Goal: Task Accomplishment & Management: Use online tool/utility

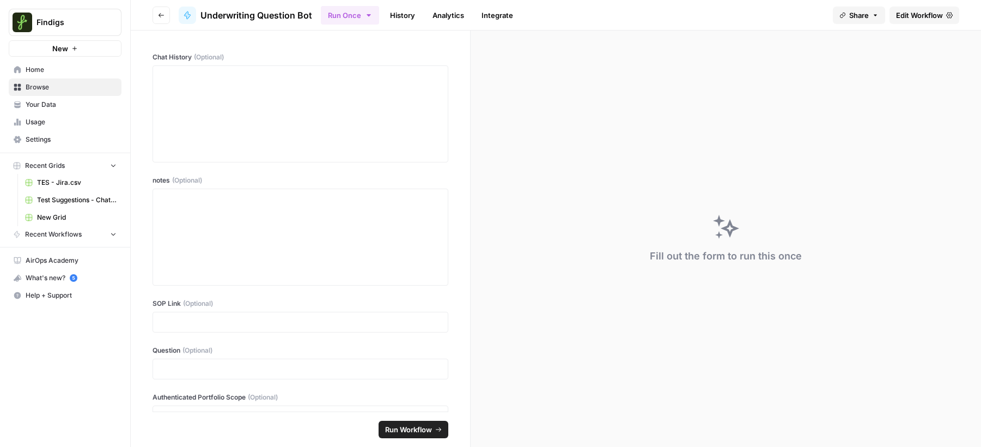
click at [54, 70] on span "Home" at bounding box center [71, 70] width 91 height 10
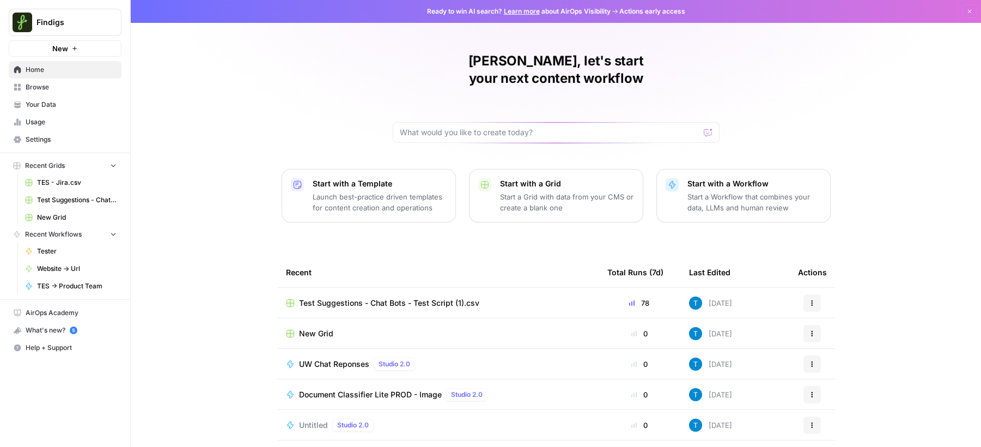
click at [535, 298] on div "Test Suggestions - Chat Bots - Test Script (1).csv" at bounding box center [438, 303] width 304 height 11
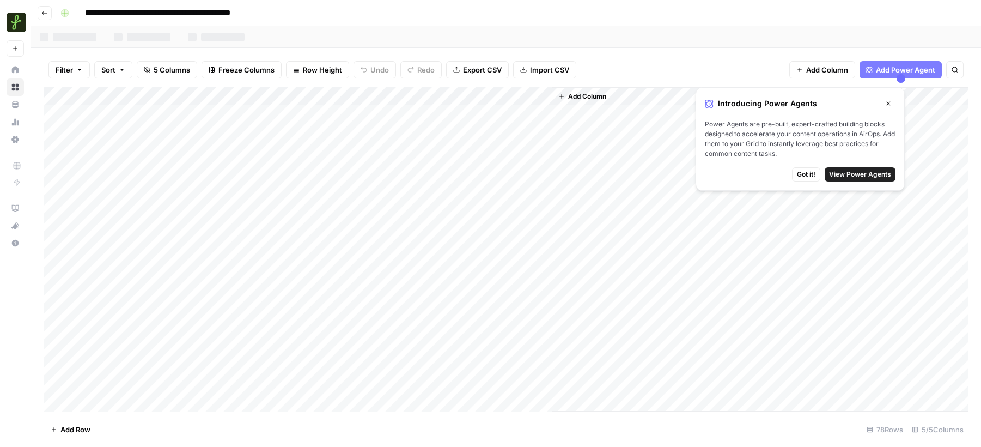
click at [509, 117] on div "Add Column" at bounding box center [506, 249] width 924 height 324
click at [511, 151] on div "Add Column" at bounding box center [506, 249] width 924 height 324
click at [511, 151] on body "**********" at bounding box center [490, 223] width 981 height 447
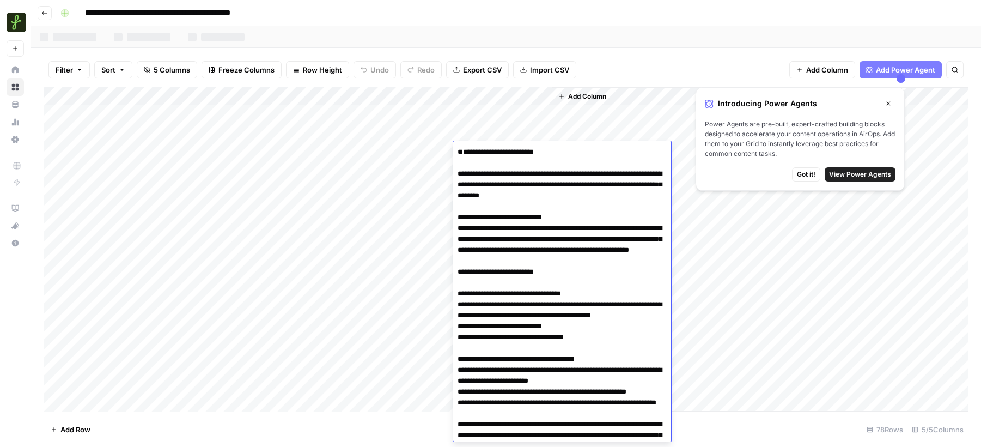
scroll to position [143, 0]
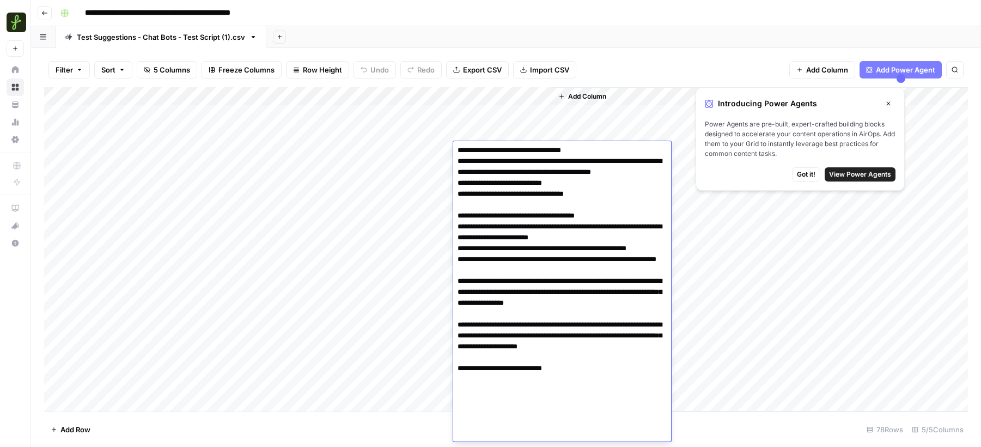
click at [873, 173] on span "View Power Agents" at bounding box center [860, 174] width 62 height 10
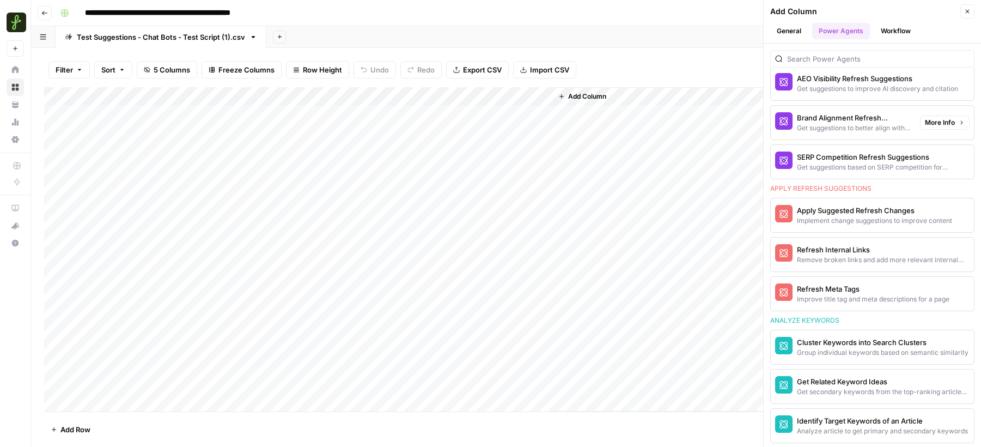
scroll to position [629, 0]
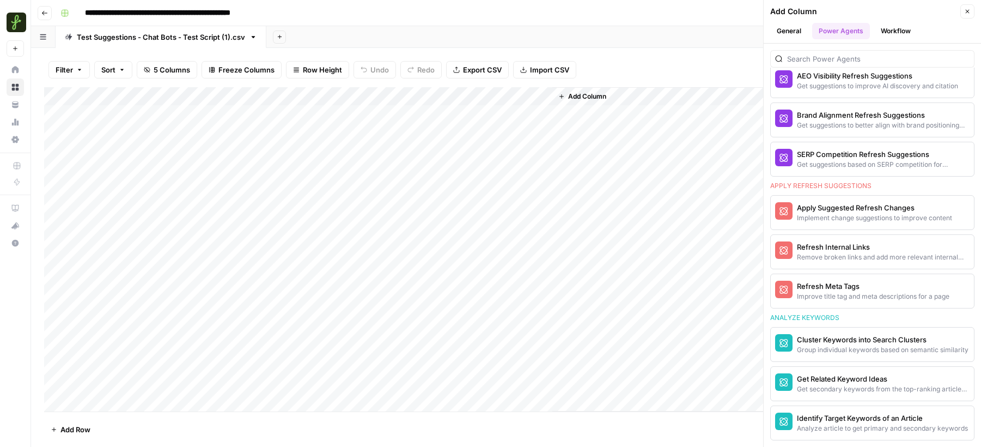
click at [499, 118] on div "Add Column" at bounding box center [506, 249] width 924 height 324
click at [494, 263] on div "Add Column" at bounding box center [506, 249] width 924 height 324
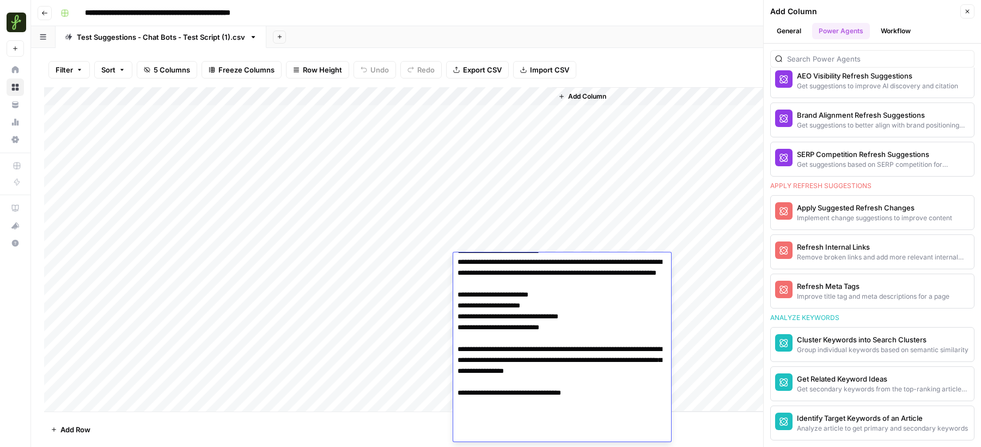
scroll to position [287, 0]
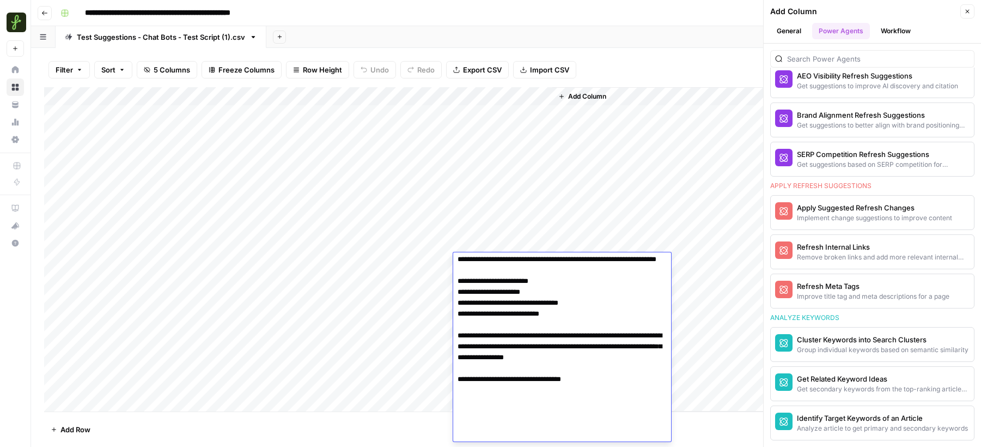
click at [387, 266] on div "Add Column" at bounding box center [506, 249] width 924 height 324
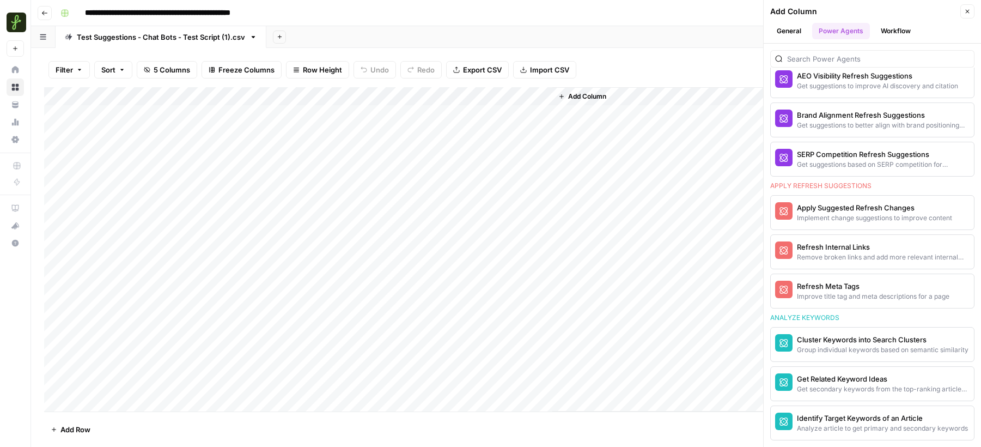
click at [504, 343] on div "Add Column" at bounding box center [506, 249] width 924 height 324
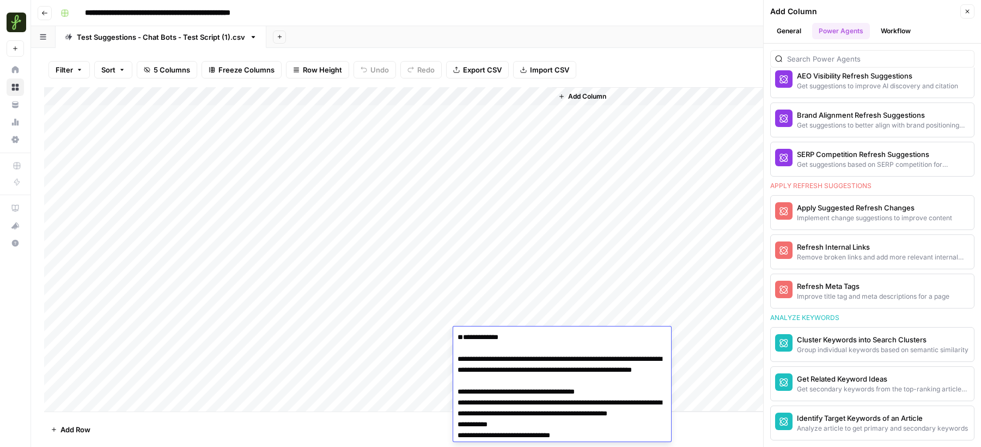
scroll to position [263, 0]
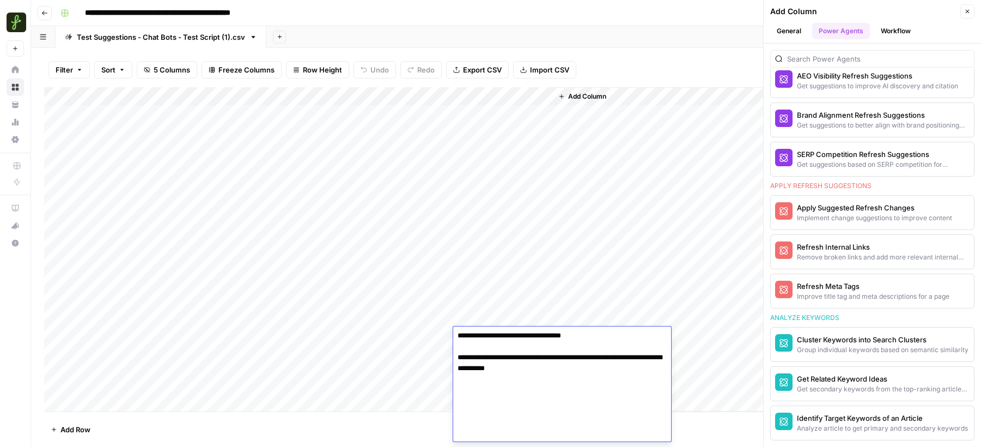
click at [136, 334] on div "Add Column" at bounding box center [506, 249] width 924 height 324
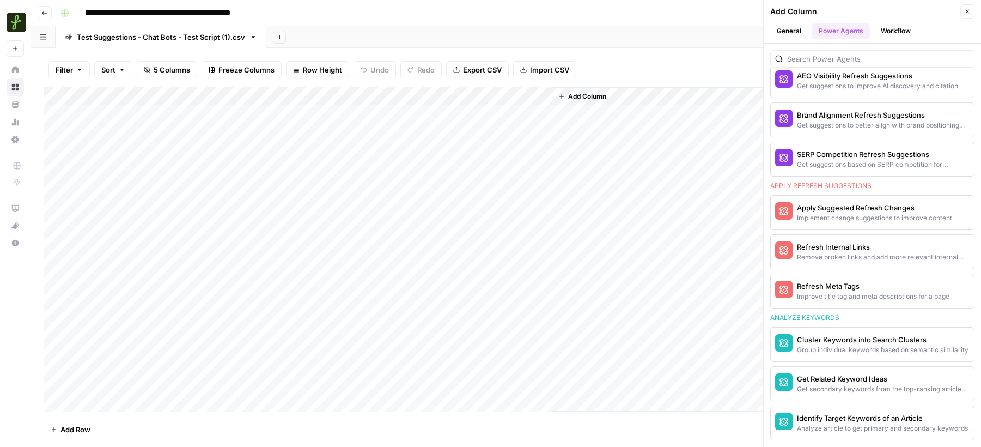
click at [136, 334] on div "Add Column" at bounding box center [506, 249] width 924 height 324
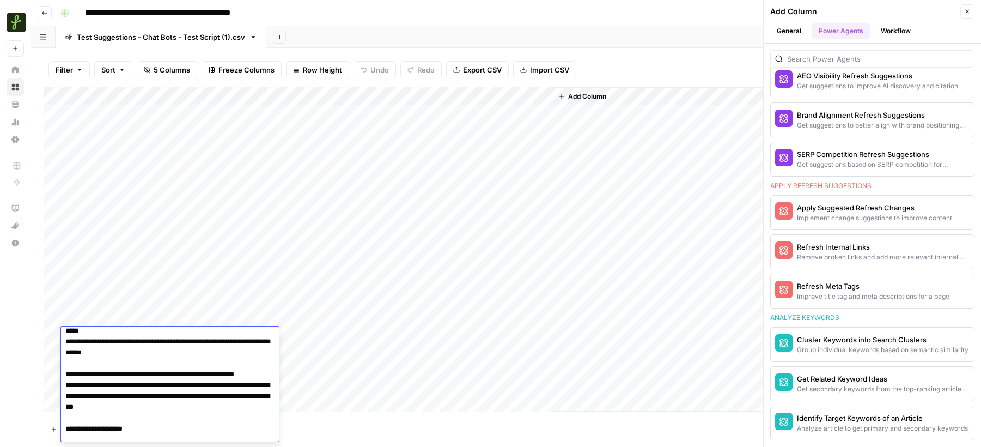
scroll to position [0, 0]
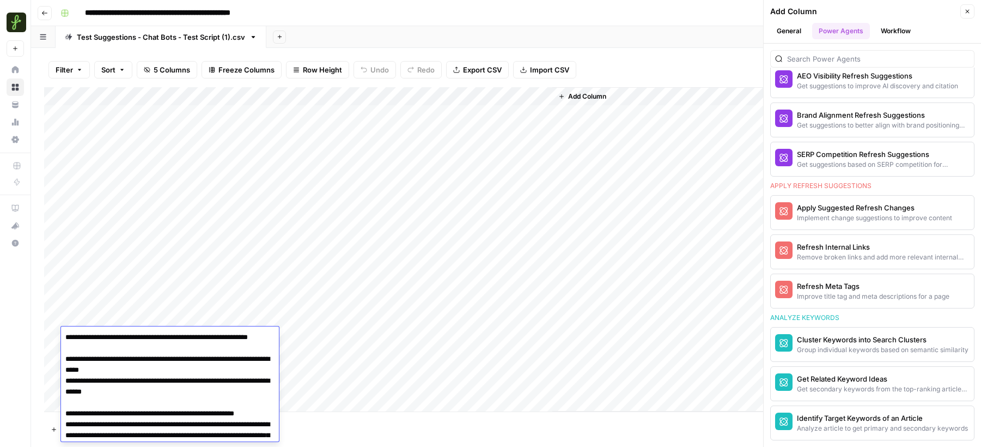
click at [492, 314] on div "Add Column" at bounding box center [506, 249] width 924 height 324
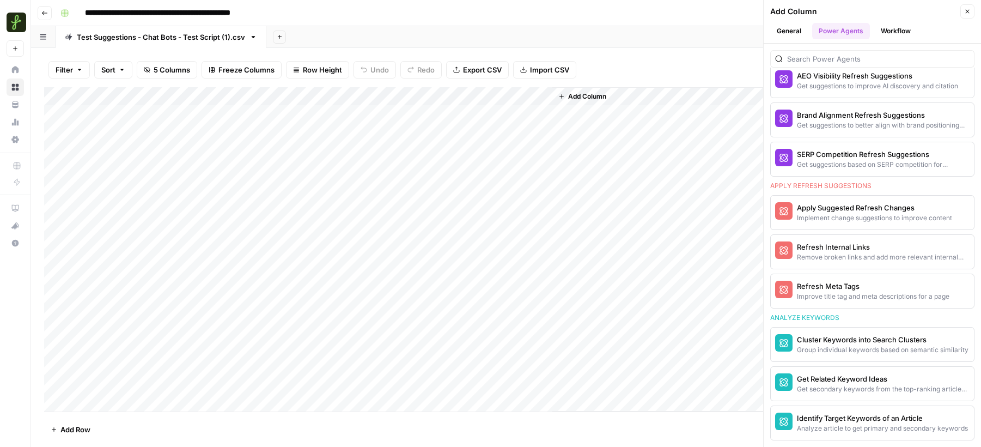
click at [492, 314] on div "Add Column" at bounding box center [506, 249] width 924 height 324
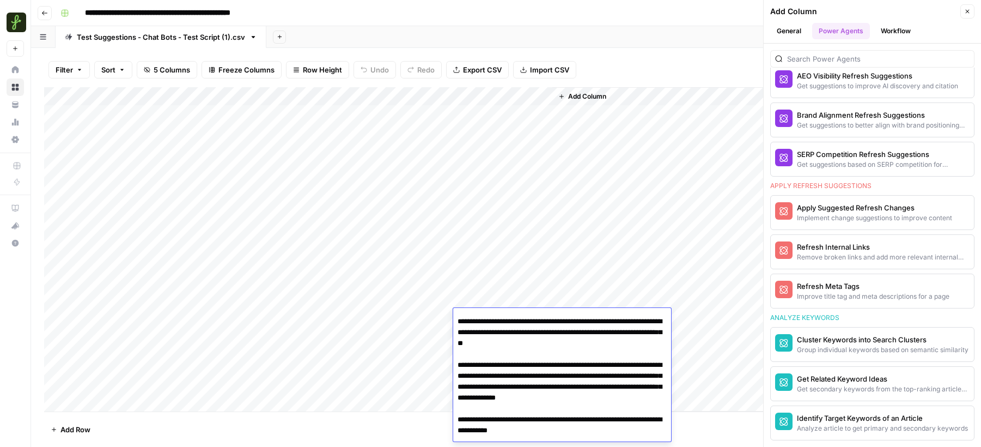
scroll to position [183, 0]
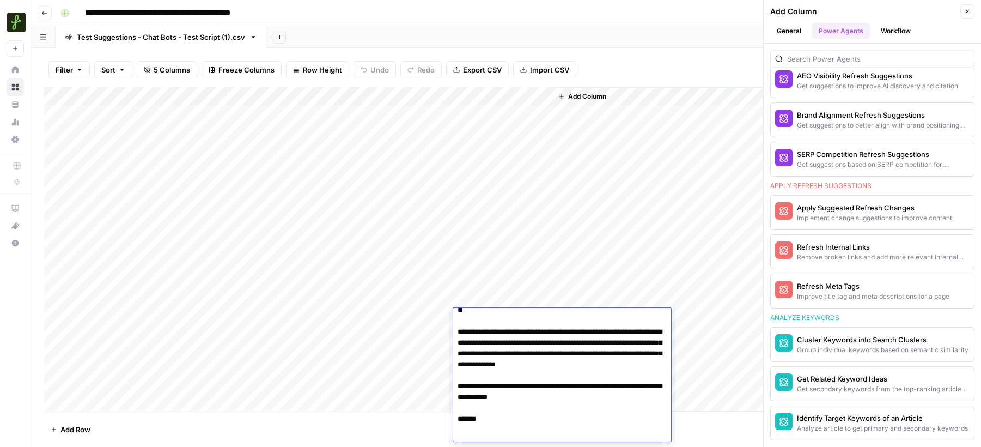
click at [106, 374] on div "Add Column" at bounding box center [506, 249] width 924 height 324
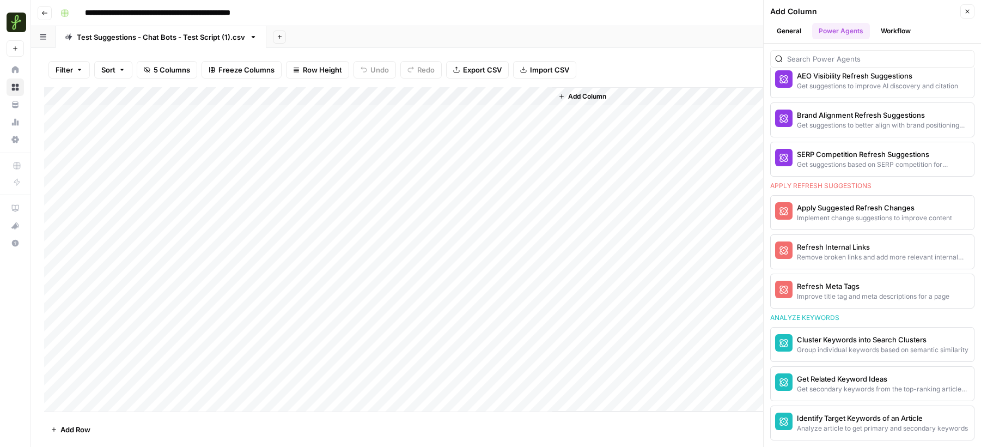
click at [487, 397] on div "Add Column" at bounding box center [506, 249] width 924 height 324
click at [498, 335] on div "Add Column" at bounding box center [506, 249] width 924 height 324
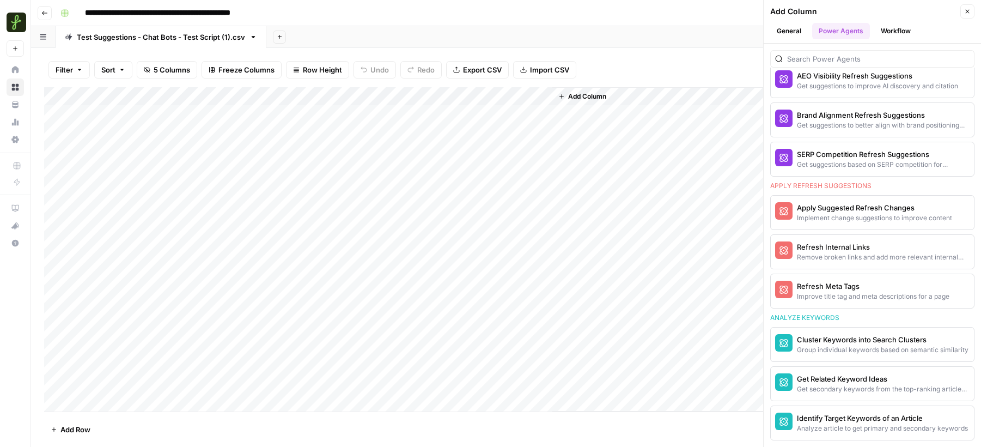
click at [490, 118] on div "Add Column" at bounding box center [506, 249] width 924 height 324
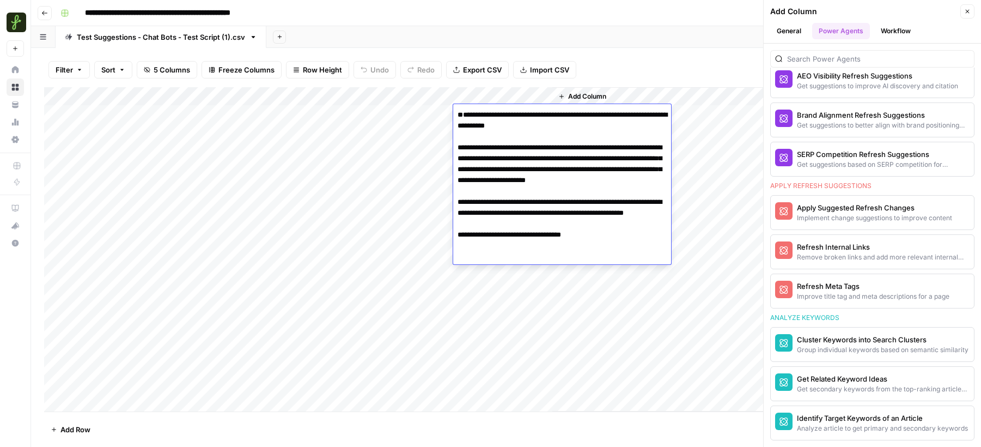
click at [459, 136] on textarea "**********" at bounding box center [562, 196] width 218 height 179
type textarea "**********"
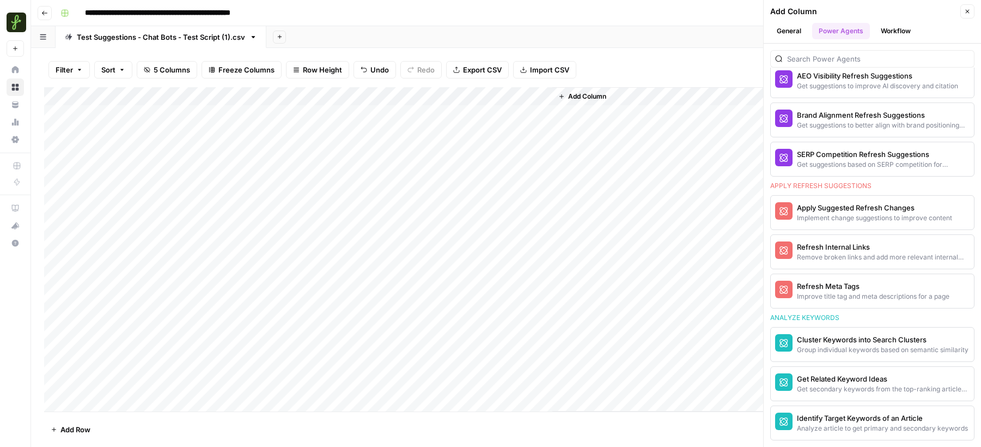
click at [622, 293] on div "Add Column" at bounding box center [761, 249] width 416 height 324
click at [968, 11] on icon "button" at bounding box center [968, 11] width 7 height 7
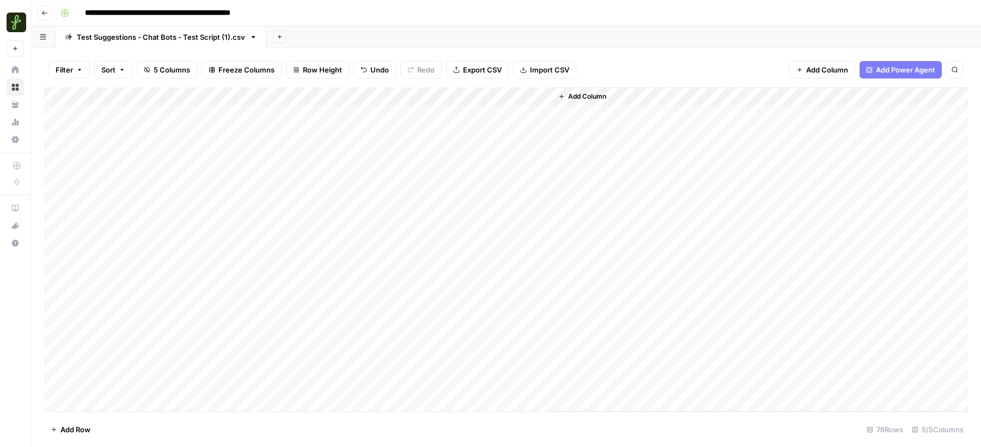
drag, startPoint x: 552, startPoint y: 94, endPoint x: 621, endPoint y: 94, distance: 68.7
click at [621, 94] on div "Add Column" at bounding box center [761, 249] width 416 height 324
click at [489, 225] on div "Add Column" at bounding box center [506, 249] width 924 height 324
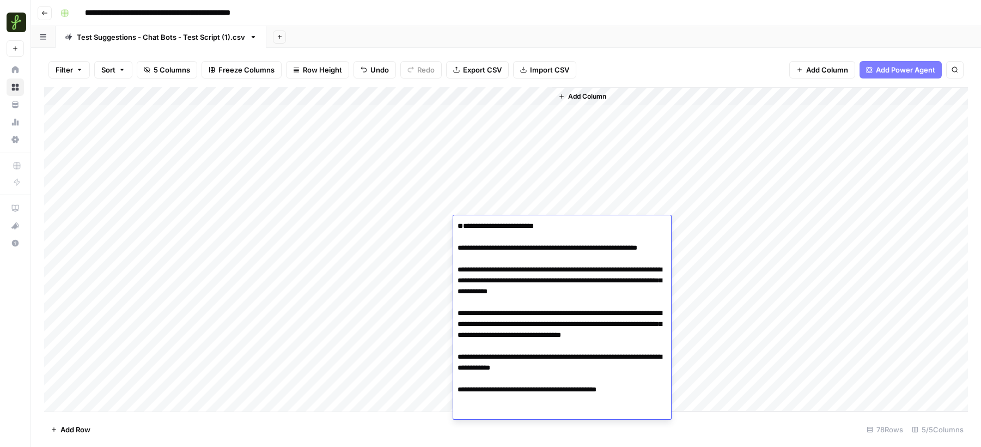
click at [507, 133] on div "Add Column" at bounding box center [506, 249] width 924 height 324
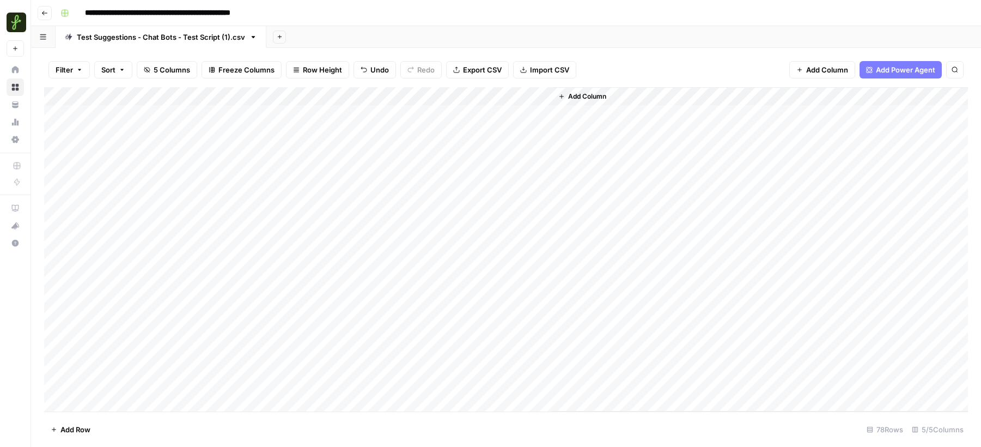
click at [507, 133] on div "Add Column" at bounding box center [506, 249] width 924 height 324
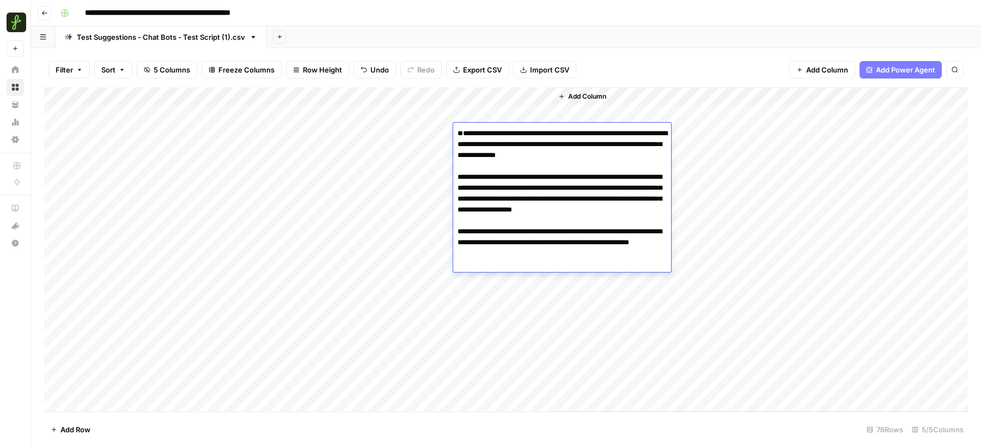
drag, startPoint x: 458, startPoint y: 164, endPoint x: 524, endPoint y: 166, distance: 65.4
click at [524, 166] on textarea "**********" at bounding box center [562, 204] width 218 height 157
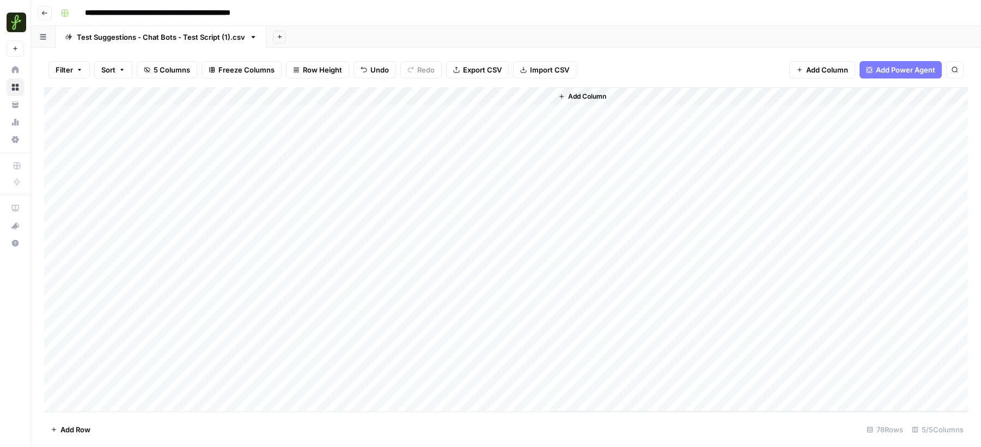
click at [524, 319] on div "Add Column" at bounding box center [506, 249] width 924 height 324
drag, startPoint x: 159, startPoint y: 95, endPoint x: 369, endPoint y: 97, distance: 210.4
click at [369, 97] on div "Add Column" at bounding box center [506, 249] width 924 height 324
drag, startPoint x: 565, startPoint y: 94, endPoint x: 755, endPoint y: 83, distance: 190.5
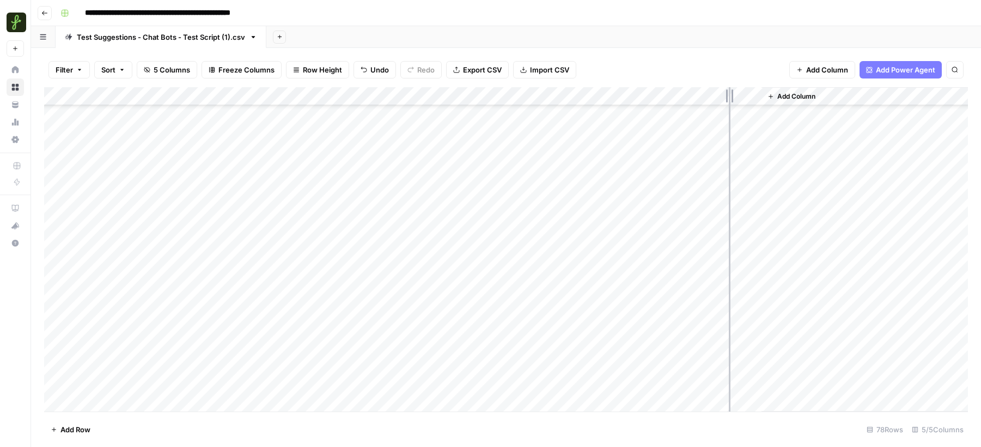
click at [756, 83] on div "Filter Sort 5 Columns Freeze Columns Row Height Undo Redo Export CSV Import CSV…" at bounding box center [506, 247] width 950 height 399
type input "****"
drag, startPoint x: 369, startPoint y: 94, endPoint x: 221, endPoint y: 93, distance: 148.2
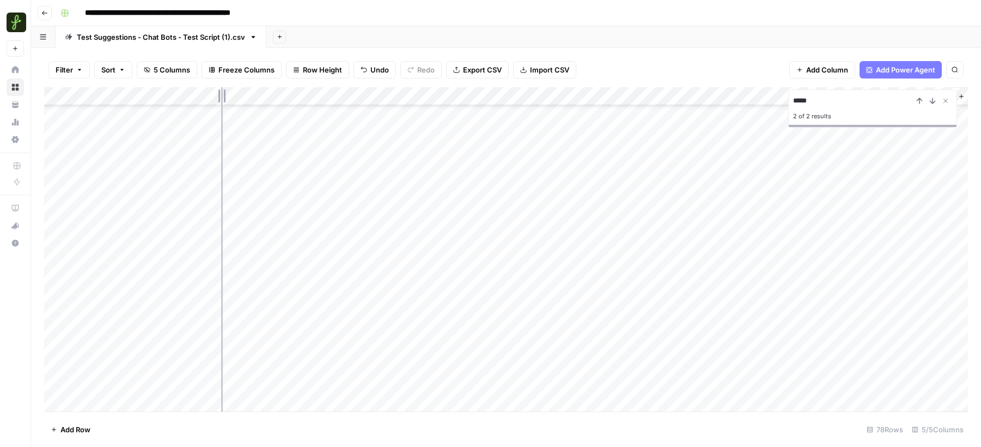
click at [221, 93] on div "Add Column" at bounding box center [506, 249] width 924 height 324
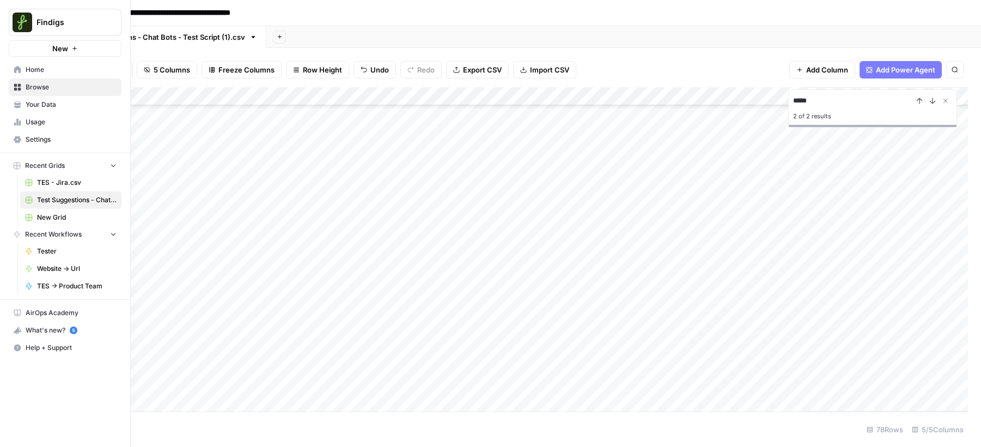
click at [32, 72] on span "Home" at bounding box center [71, 70] width 91 height 10
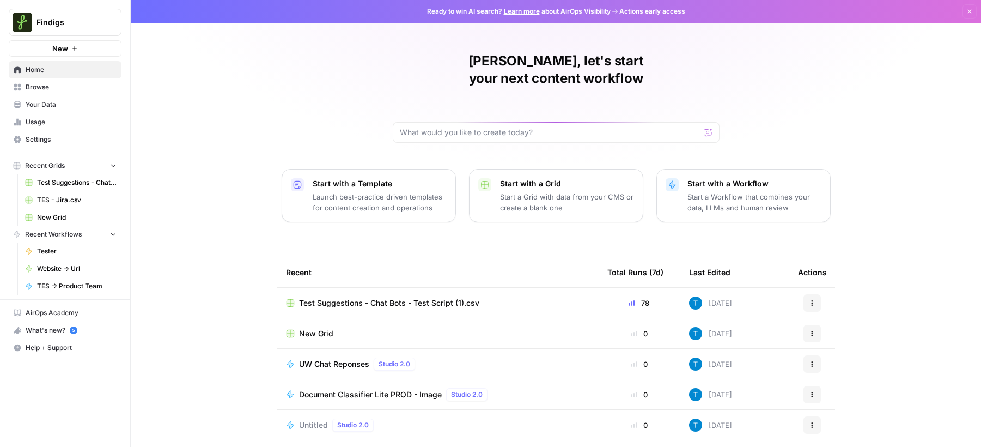
click at [41, 106] on span "Your Data" at bounding box center [71, 105] width 91 height 10
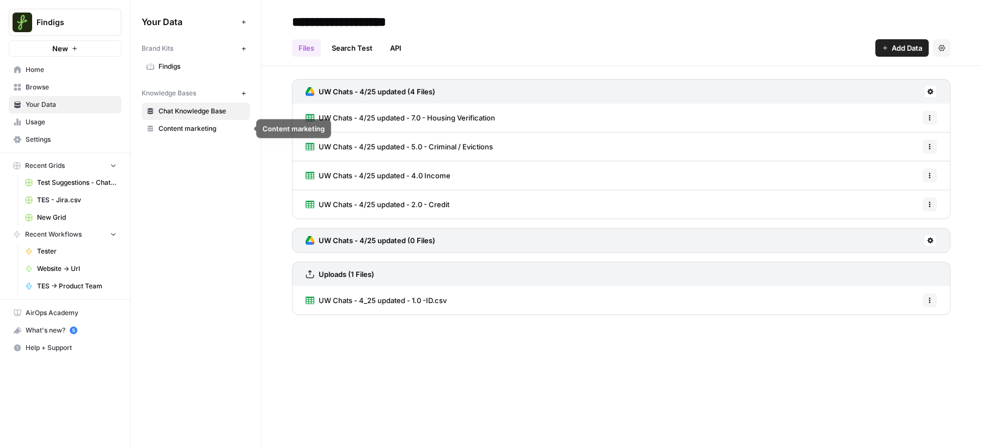
click at [192, 124] on span "Content marketing" at bounding box center [202, 129] width 87 height 10
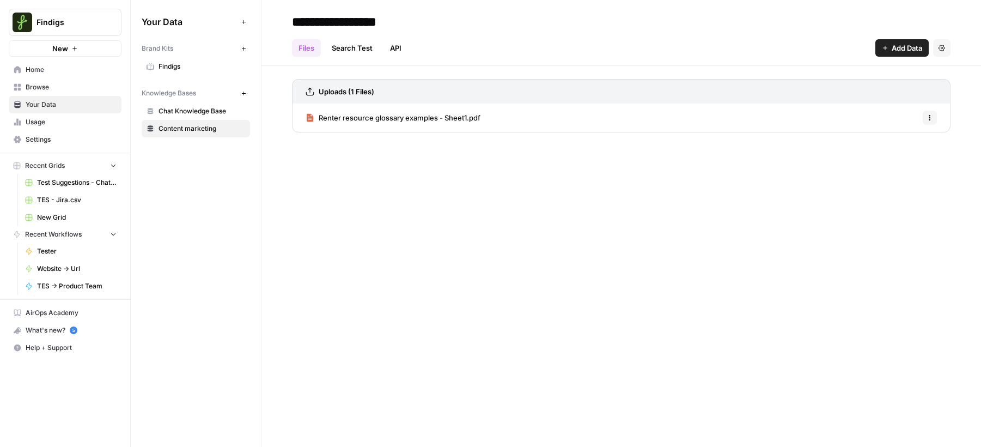
click at [197, 113] on span "Chat Knowledge Base" at bounding box center [202, 111] width 87 height 10
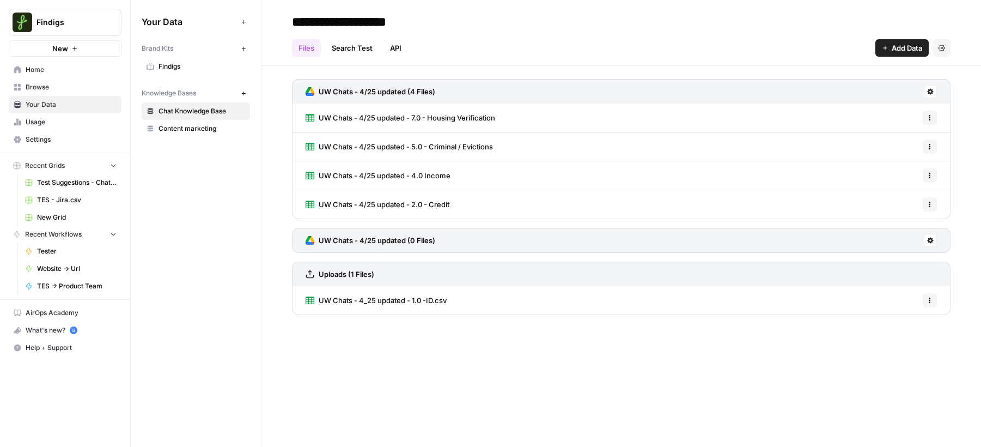
click at [175, 70] on span "Findigs" at bounding box center [202, 67] width 87 height 10
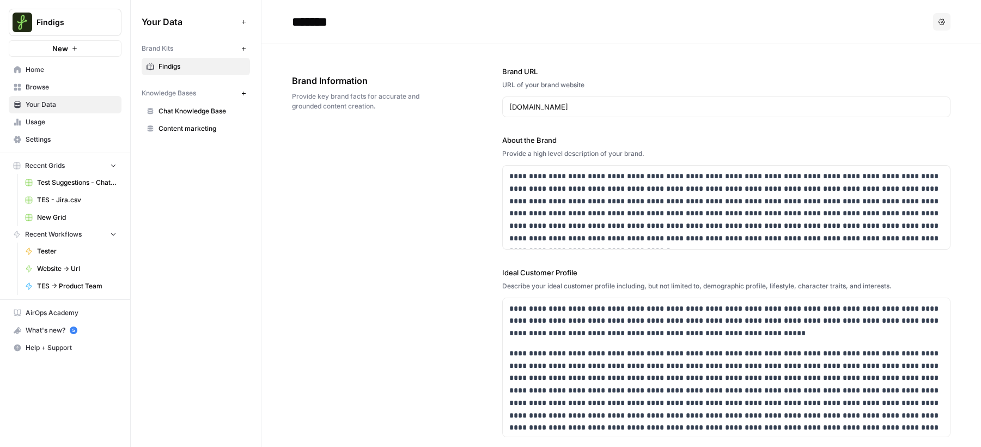
click at [46, 78] on link "Browse" at bounding box center [65, 86] width 113 height 17
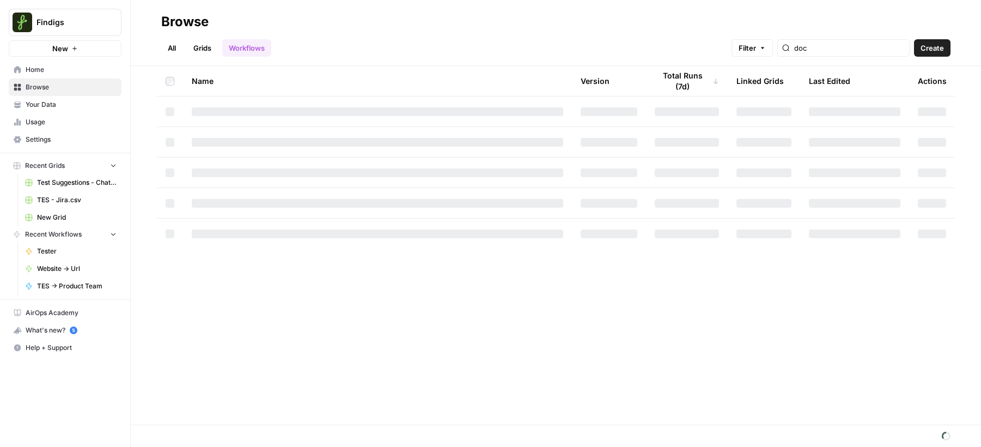
click at [46, 71] on span "Home" at bounding box center [71, 70] width 91 height 10
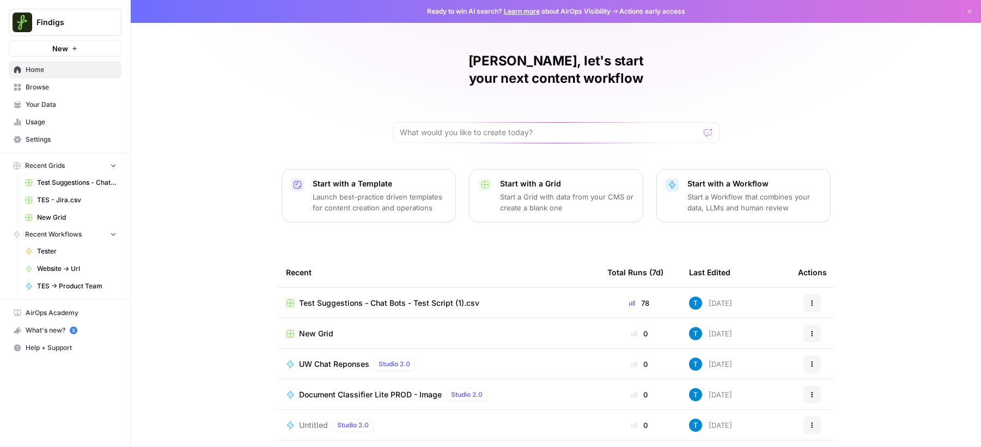
click at [350, 298] on span "Test Suggestions - Chat Bots - Test Script (1).csv" at bounding box center [389, 303] width 180 height 11
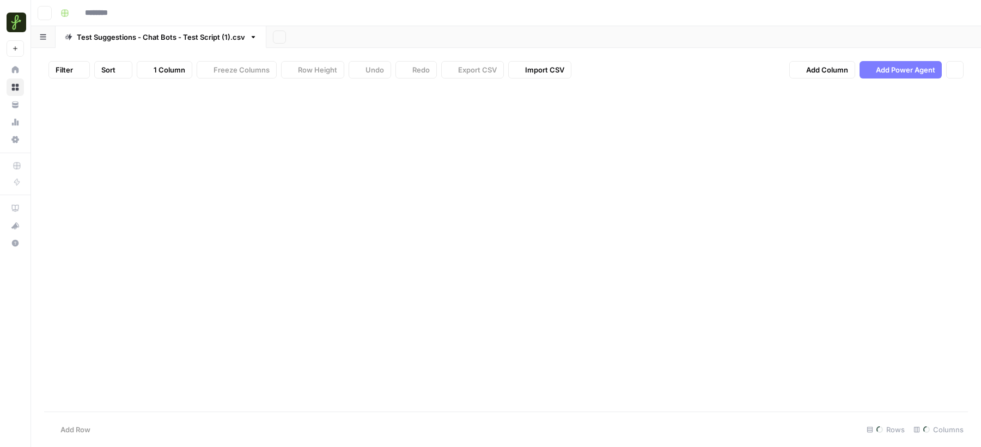
type input "**********"
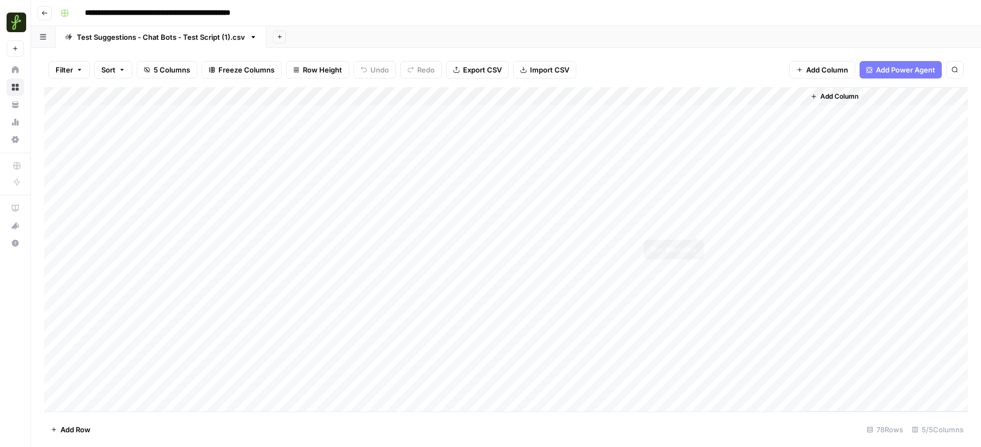
click at [739, 227] on div "Add Column" at bounding box center [506, 249] width 924 height 324
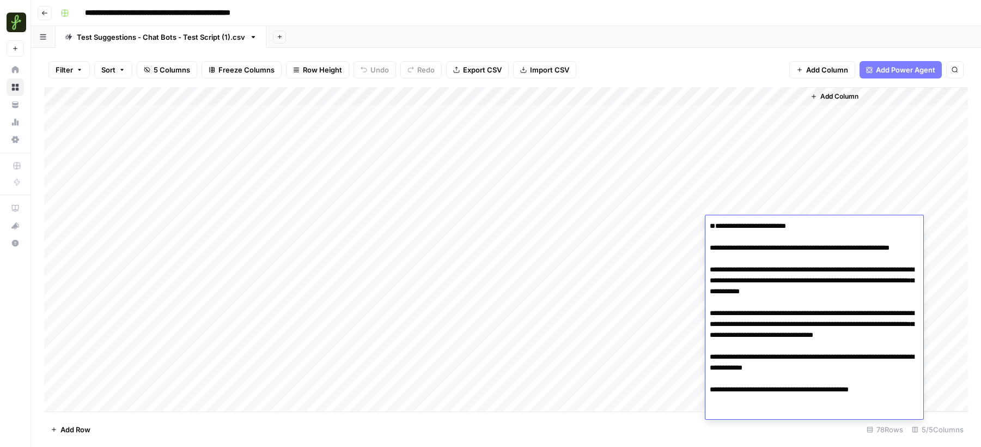
click at [749, 337] on textarea "**********" at bounding box center [815, 330] width 218 height 222
click at [629, 376] on div "Add Column" at bounding box center [506, 249] width 924 height 324
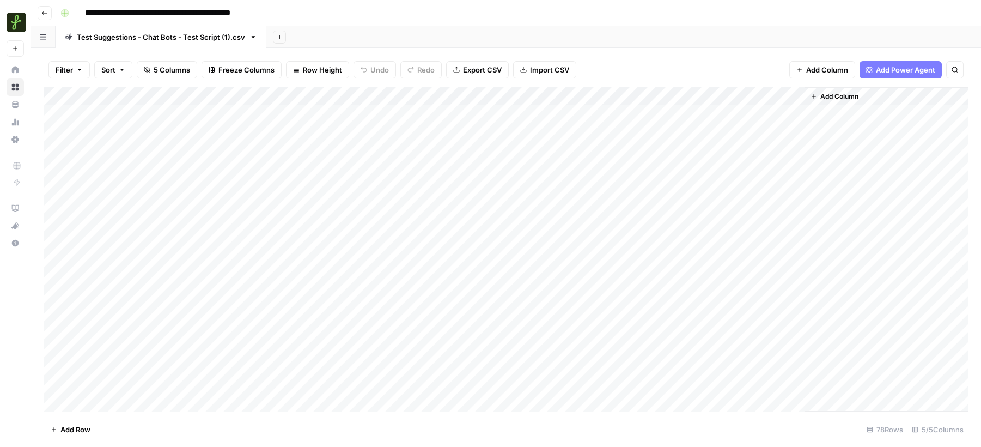
click at [777, 303] on div "Add Column" at bounding box center [506, 249] width 924 height 324
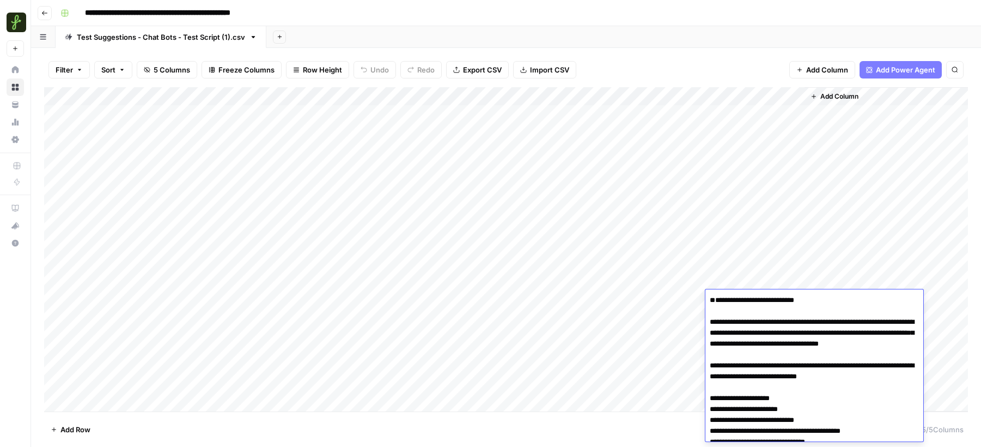
scroll to position [281, 0]
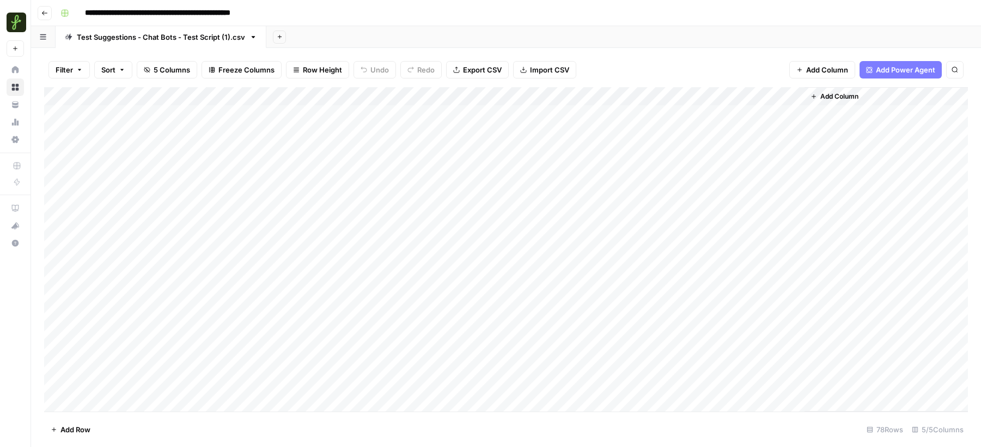
click at [797, 231] on div "Add Column" at bounding box center [506, 249] width 924 height 324
click at [741, 314] on div "Add Column" at bounding box center [506, 249] width 924 height 324
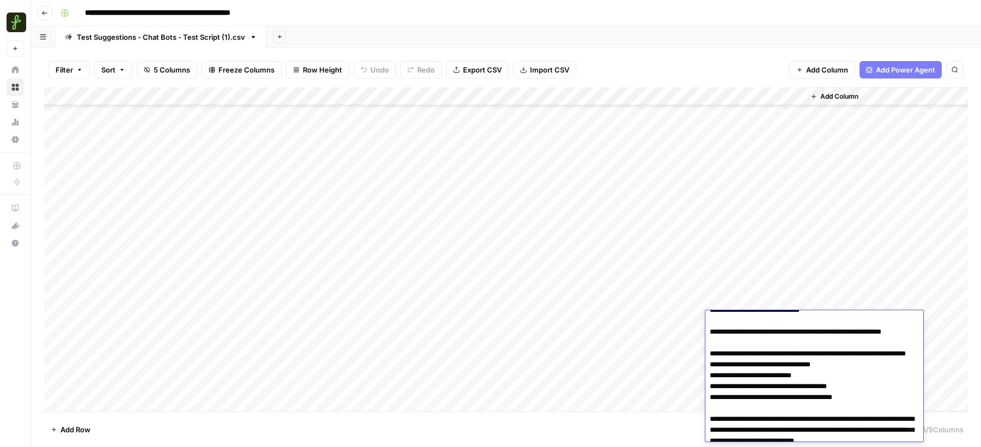
scroll to position [28, 0]
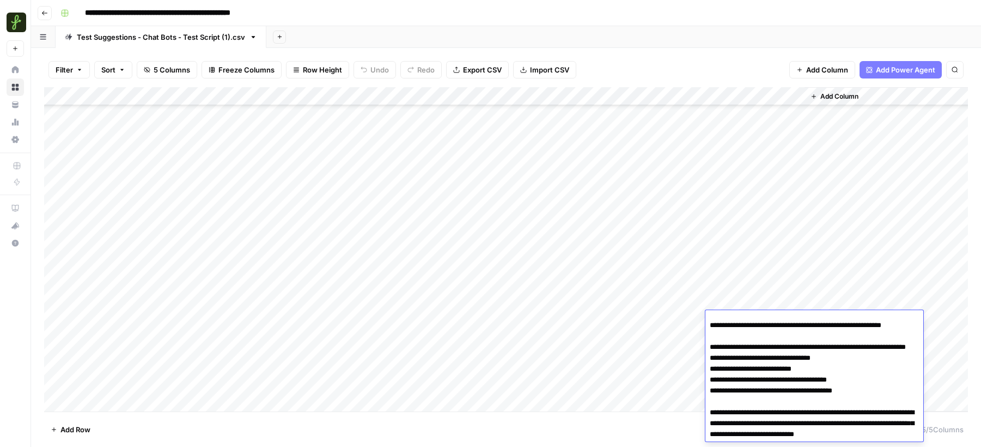
drag, startPoint x: 713, startPoint y: 414, endPoint x: 841, endPoint y: 414, distance: 128.1
click at [841, 414] on textarea "**********" at bounding box center [815, 412] width 218 height 255
click at [839, 414] on textarea "**********" at bounding box center [815, 412] width 218 height 255
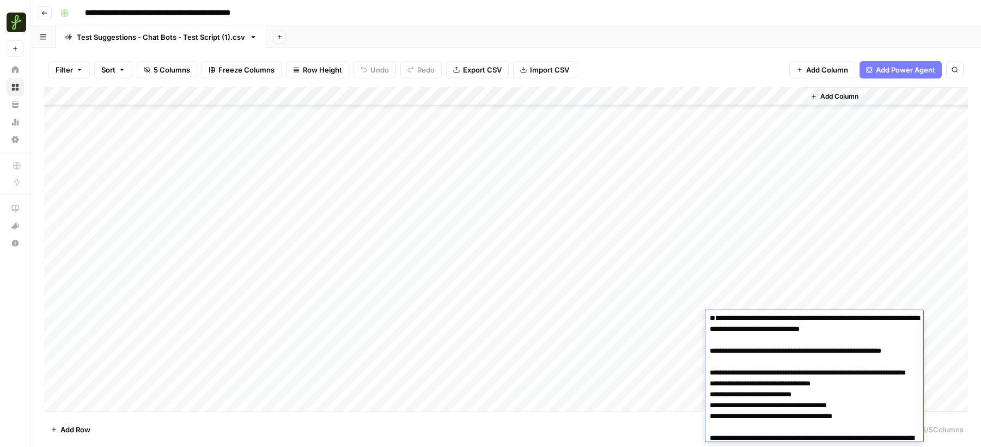
scroll to position [0, 0]
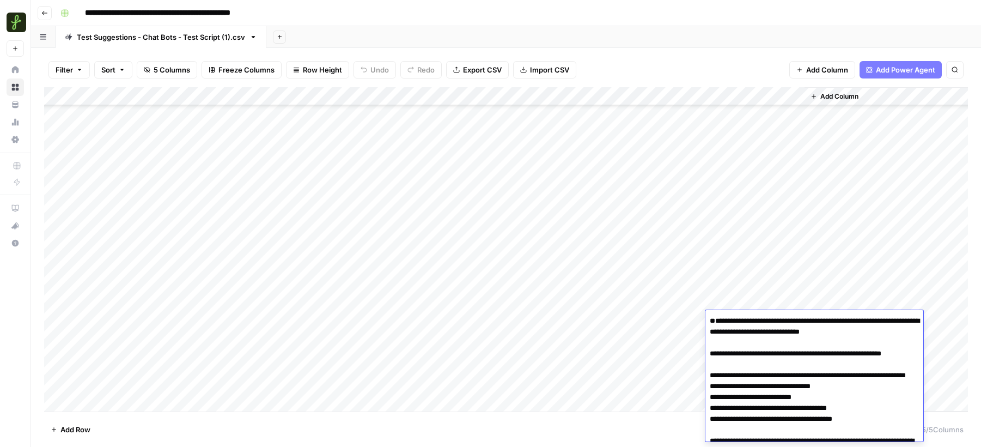
click at [708, 342] on textarea "**********" at bounding box center [815, 440] width 218 height 255
type textarea "**********"
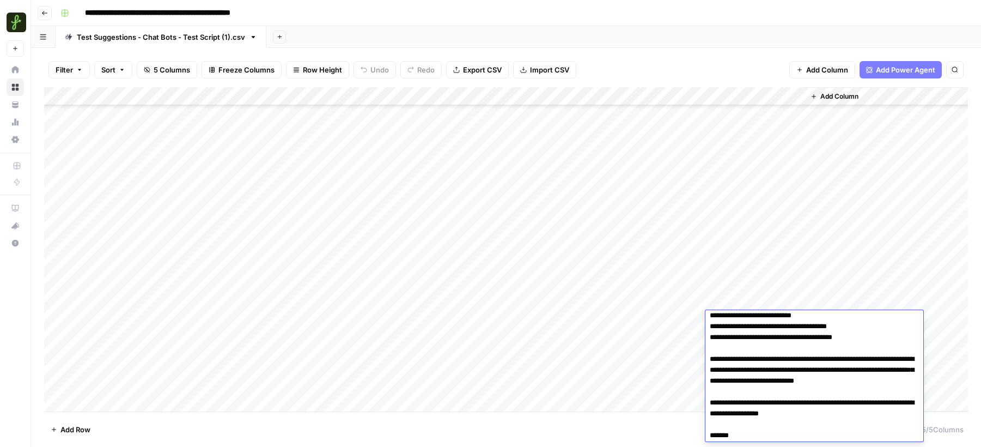
scroll to position [105, 0]
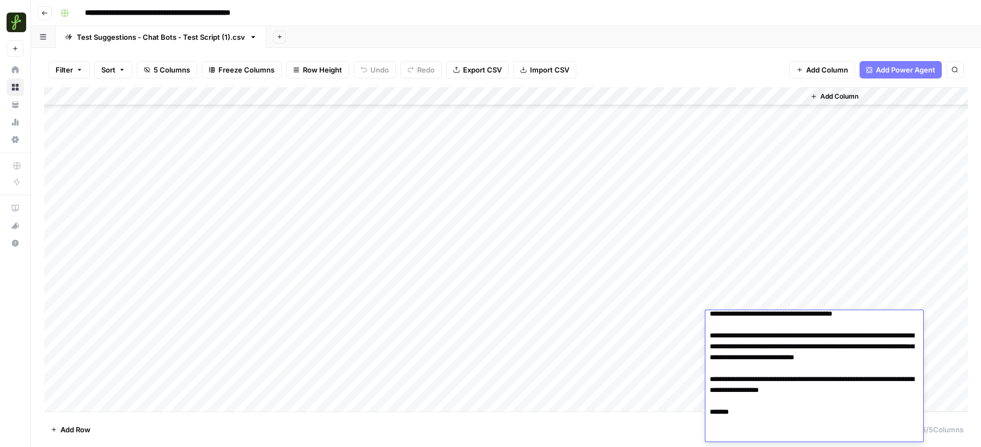
click at [839, 218] on div "Add Column" at bounding box center [886, 249] width 163 height 324
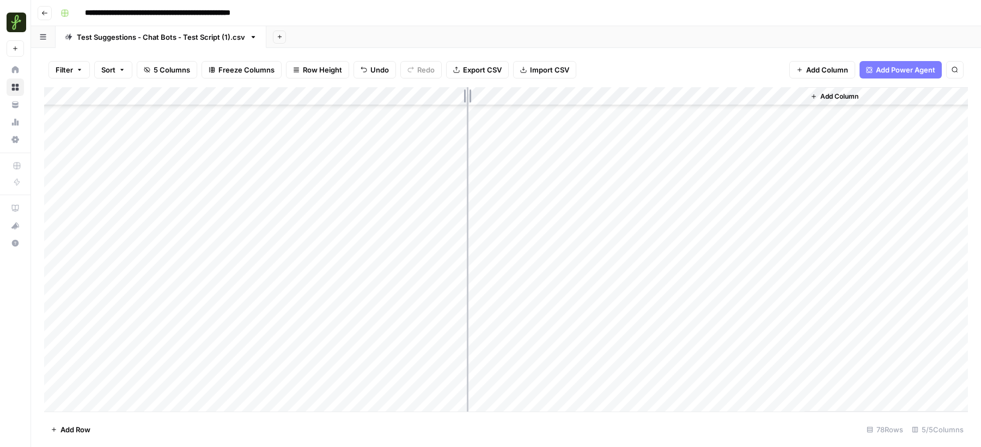
drag, startPoint x: 607, startPoint y: 97, endPoint x: 467, endPoint y: 99, distance: 140.1
click at [467, 99] on div "Add Column" at bounding box center [506, 249] width 924 height 324
click at [174, 276] on div "Add Column" at bounding box center [506, 249] width 924 height 324
click at [253, 276] on div "Add Column" at bounding box center [506, 249] width 924 height 324
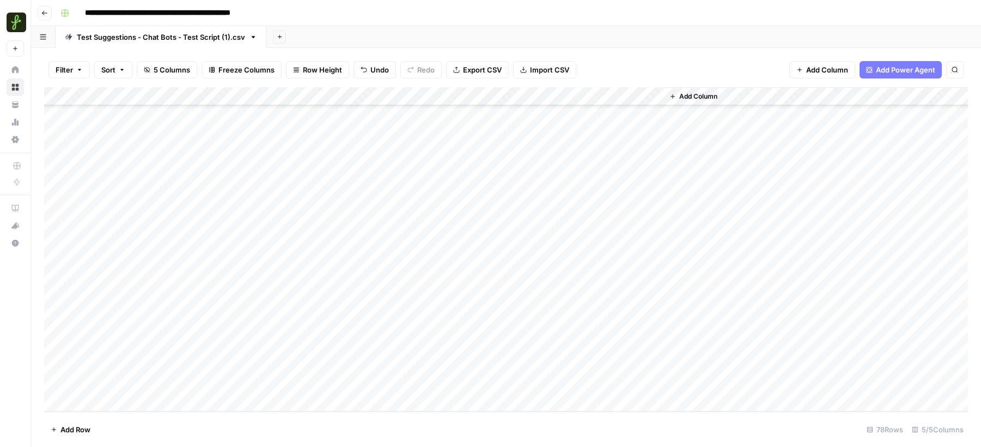
click at [253, 276] on div "Add Column" at bounding box center [506, 249] width 924 height 324
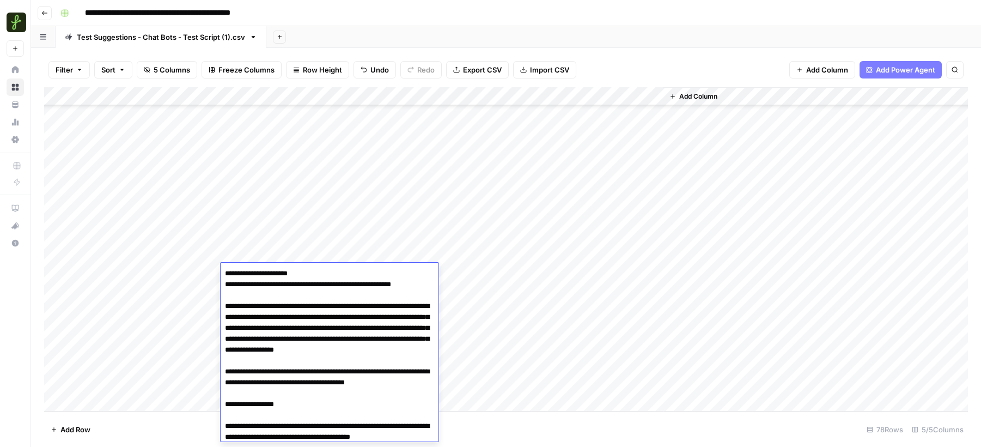
scroll to position [3109, 0]
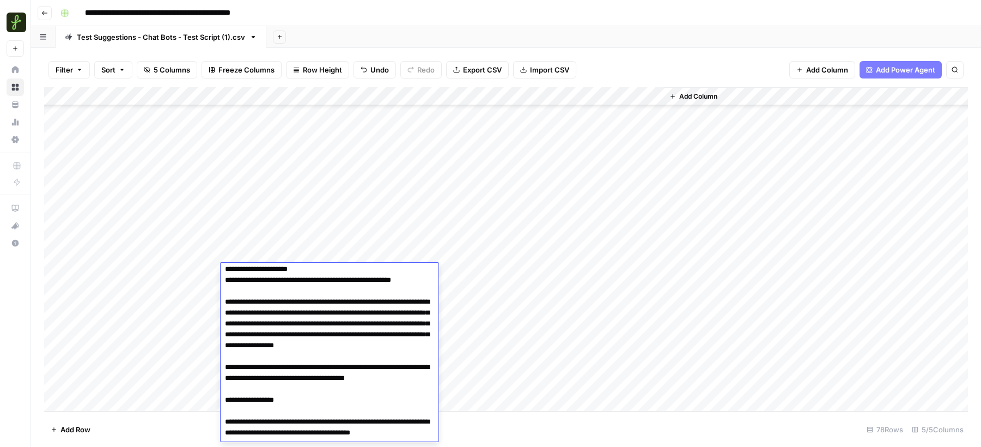
scroll to position [0, 0]
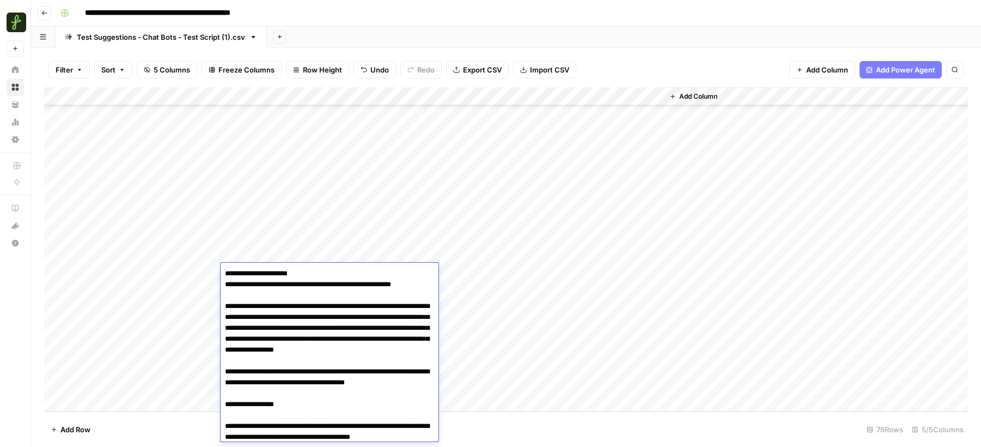
click at [266, 187] on div "Add Column" at bounding box center [506, 249] width 924 height 324
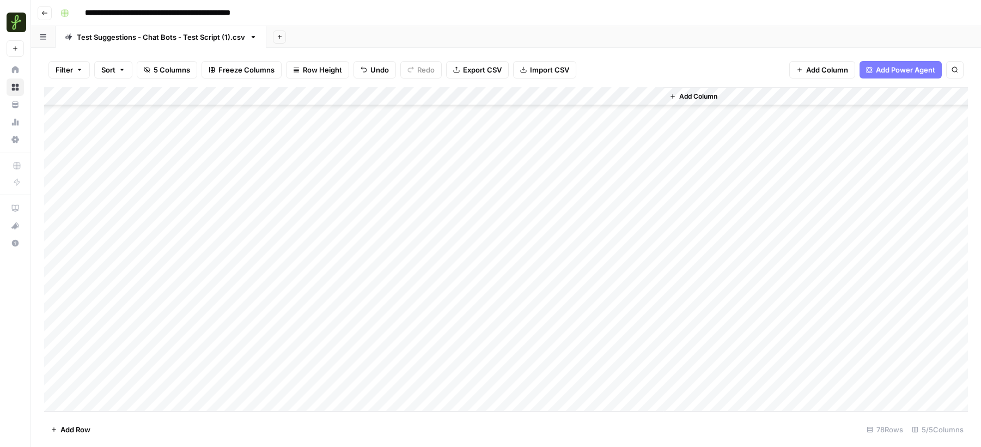
click at [260, 231] on div "Add Column" at bounding box center [506, 249] width 924 height 324
drag, startPoint x: 224, startPoint y: 380, endPoint x: 284, endPoint y: 380, distance: 59.9
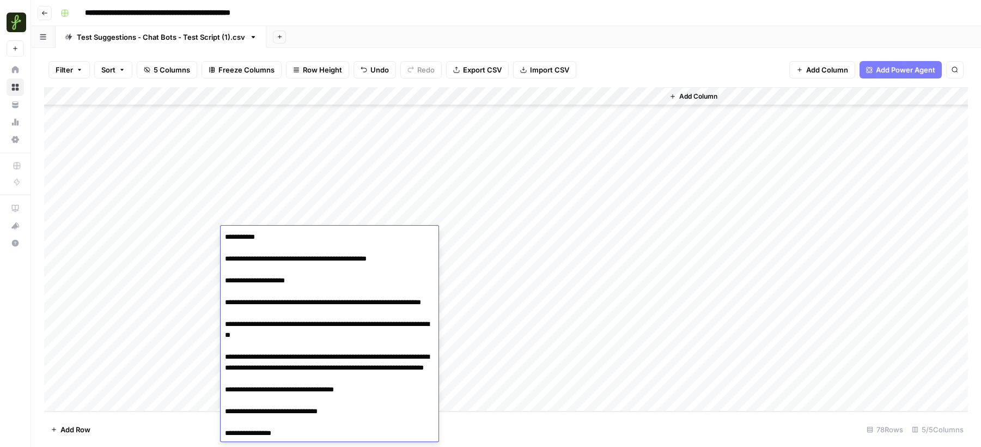
scroll to position [0, 0]
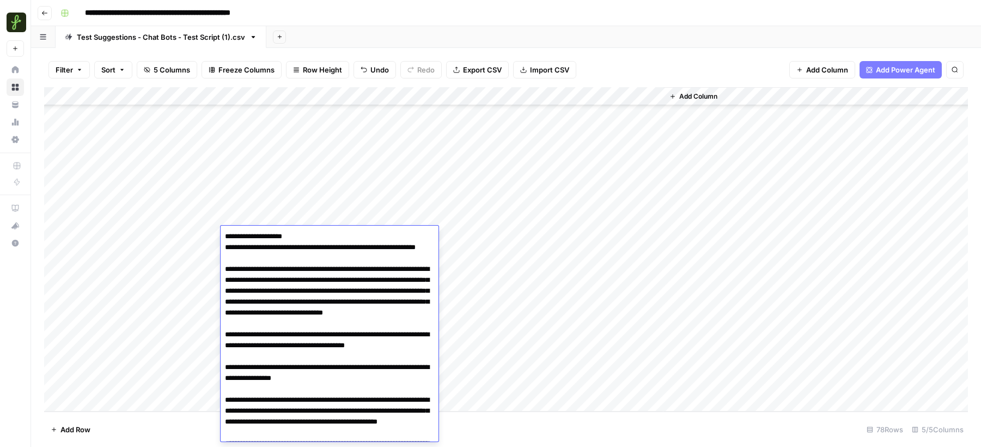
drag, startPoint x: 302, startPoint y: 387, endPoint x: 251, endPoint y: 178, distance: 215.3
click at [251, 178] on body "**********" at bounding box center [490, 223] width 981 height 447
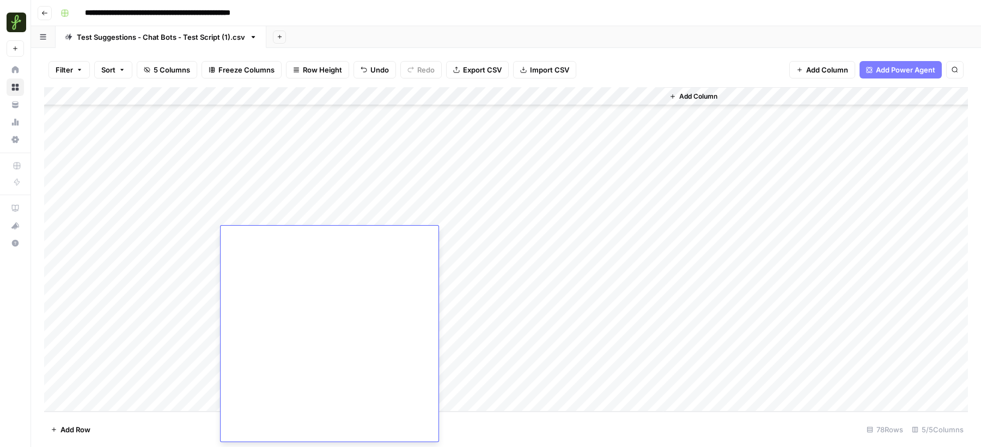
scroll to position [2473, 0]
drag, startPoint x: 269, startPoint y: 429, endPoint x: 228, endPoint y: 402, distance: 49.1
type textarea "**********"
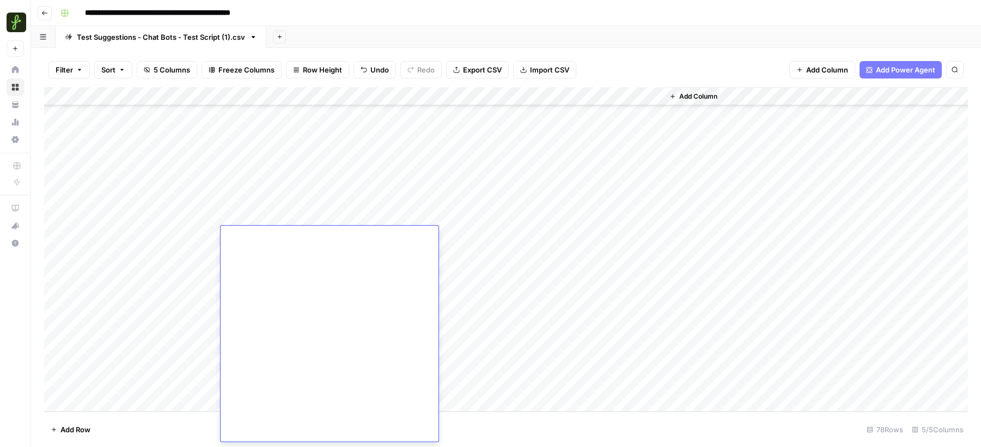
scroll to position [2473, 0]
click at [143, 293] on div "Add Column" at bounding box center [506, 249] width 924 height 324
click at [248, 324] on div "Add Column" at bounding box center [506, 249] width 924 height 324
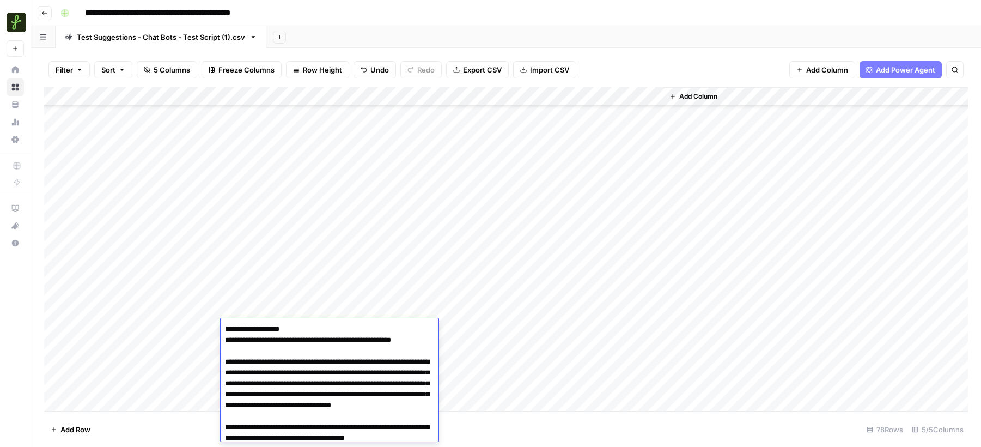
scroll to position [1280, 0]
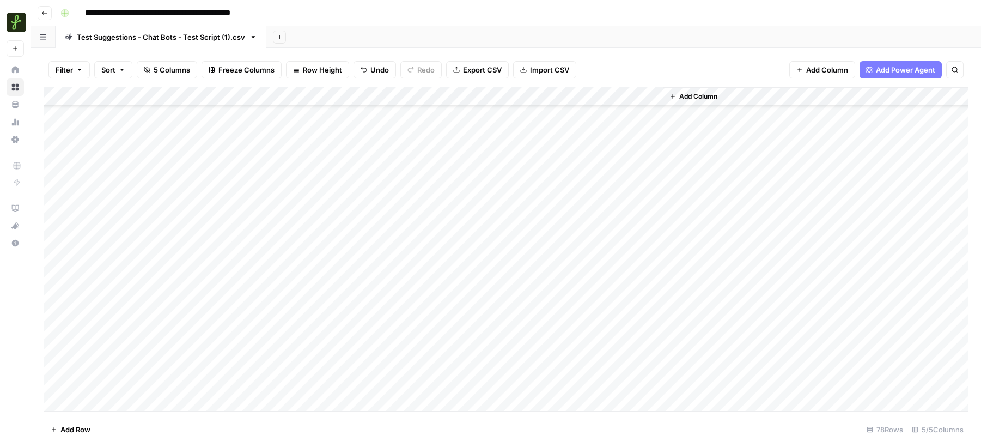
click at [266, 301] on div "Add Column" at bounding box center [506, 249] width 924 height 324
click at [266, 307] on div "Add Column" at bounding box center [506, 249] width 924 height 324
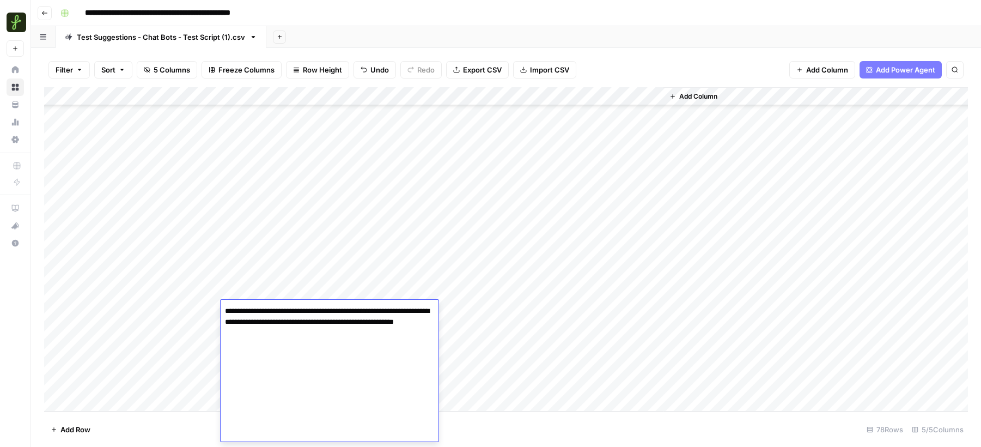
scroll to position [1359, 0]
drag, startPoint x: 270, startPoint y: 437, endPoint x: 221, endPoint y: 408, distance: 57.7
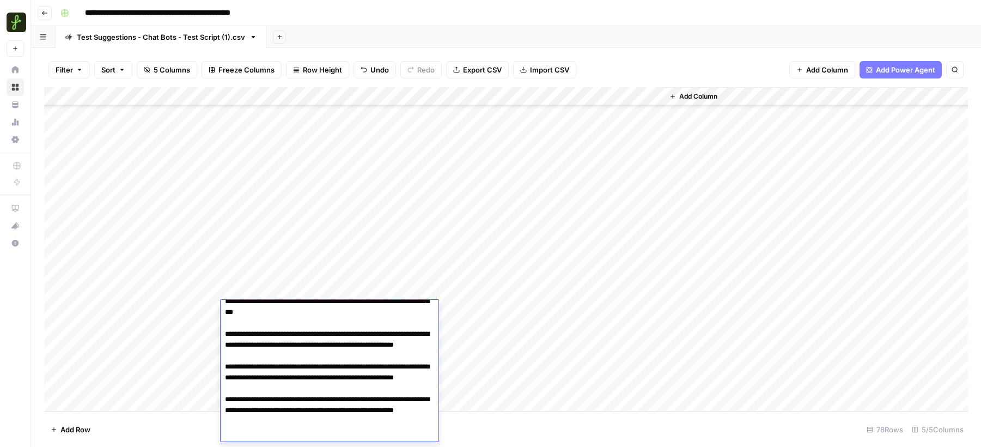
scroll to position [1141, 0]
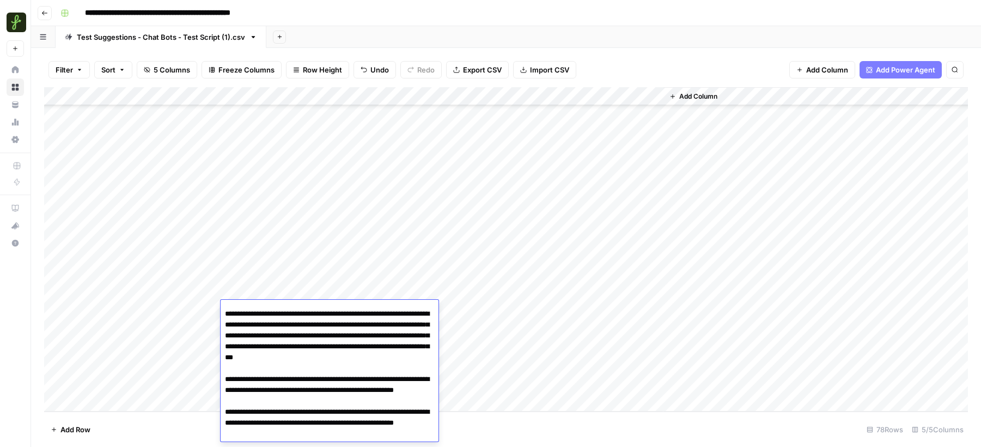
drag, startPoint x: 273, startPoint y: 369, endPoint x: 226, endPoint y: 353, distance: 50.0
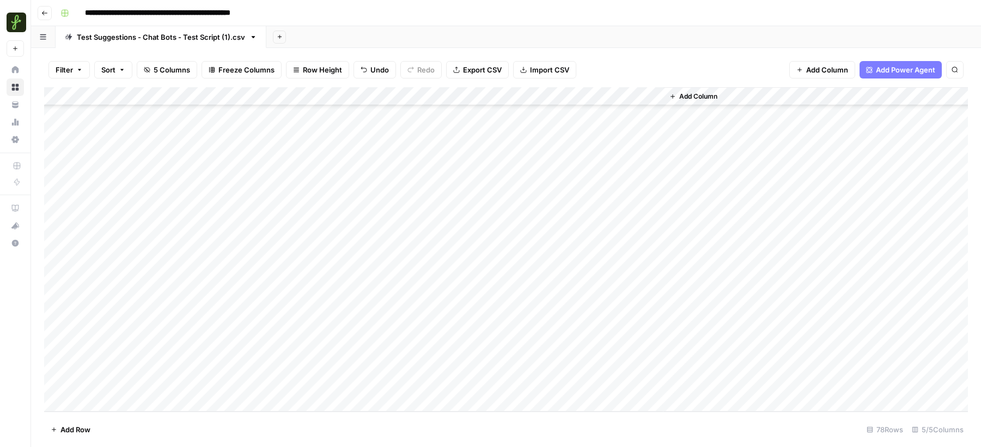
click at [499, 304] on div "Add Column" at bounding box center [506, 249] width 924 height 324
click at [593, 309] on div "Add Column" at bounding box center [506, 249] width 924 height 324
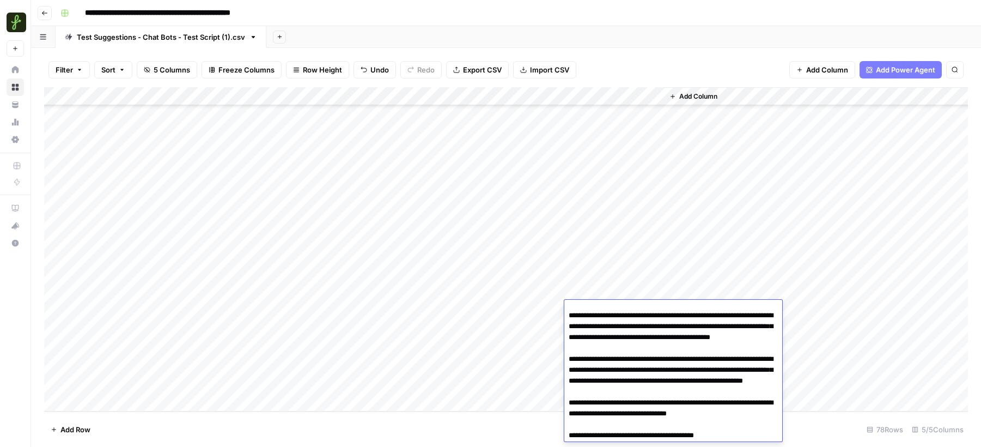
scroll to position [35, 0]
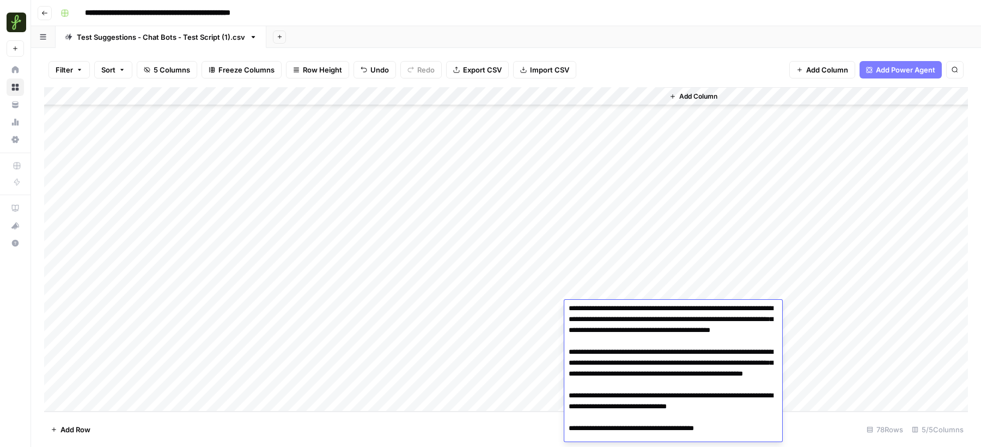
drag, startPoint x: 570, startPoint y: 328, endPoint x: 619, endPoint y: 328, distance: 48.5
click at [619, 328] on textarea "**********" at bounding box center [674, 373] width 218 height 211
drag, startPoint x: 569, startPoint y: 385, endPoint x: 622, endPoint y: 384, distance: 53.4
click at [622, 384] on textarea "**********" at bounding box center [674, 373] width 218 height 211
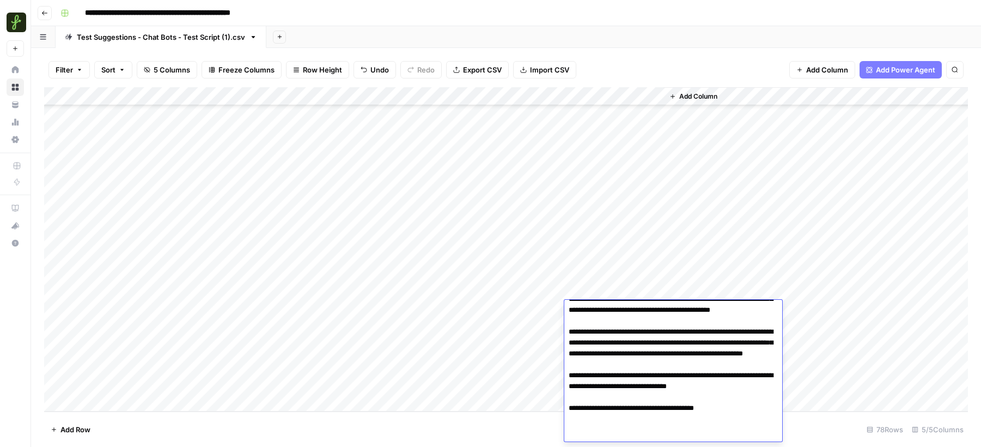
scroll to position [73, 0]
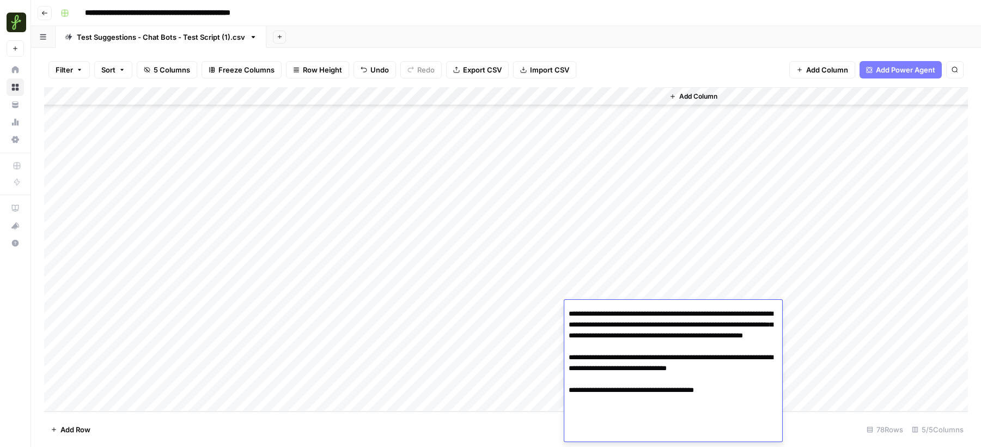
click at [476, 420] on footer "Add Row 78 Rows 5/5 Columns" at bounding box center [506, 428] width 924 height 35
